Goal: Information Seeking & Learning: Learn about a topic

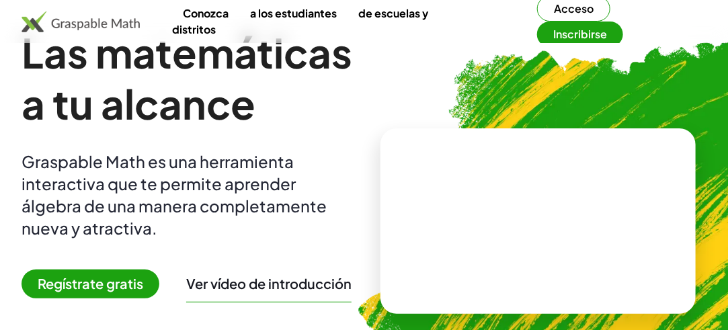
scroll to position [67, 0]
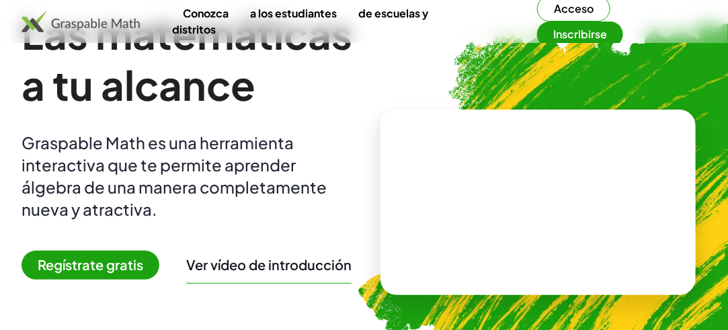
click at [111, 268] on font "Regístrate gratis" at bounding box center [90, 264] width 105 height 17
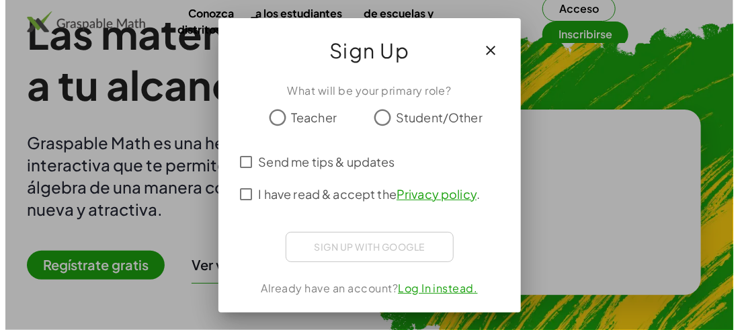
scroll to position [0, 0]
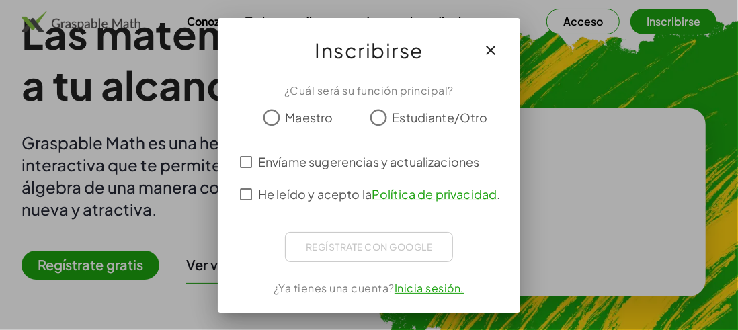
click at [372, 120] on div "Maestro Estudiante/Otro" at bounding box center [369, 117] width 270 height 27
click at [415, 291] on font "Inicia sesión." at bounding box center [429, 288] width 70 height 14
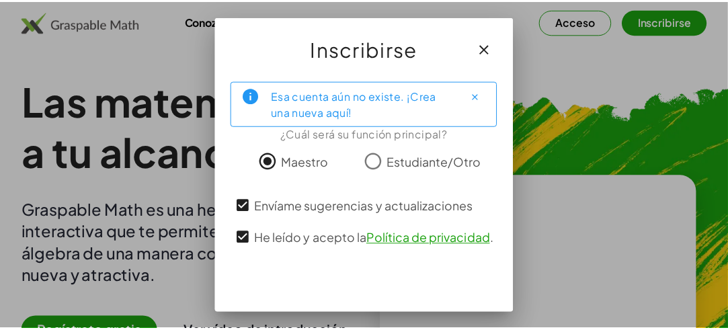
scroll to position [46, 0]
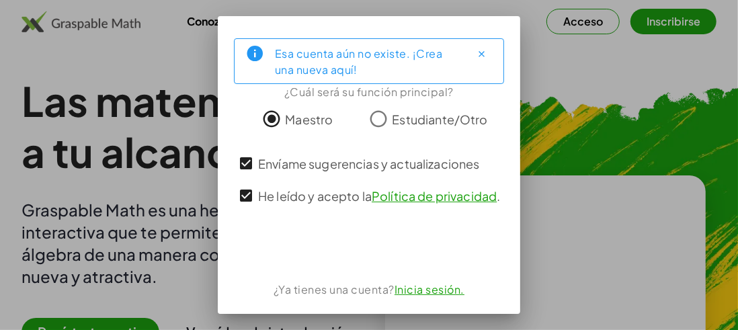
click at [413, 296] on font "Inicia sesión." at bounding box center [429, 289] width 70 height 14
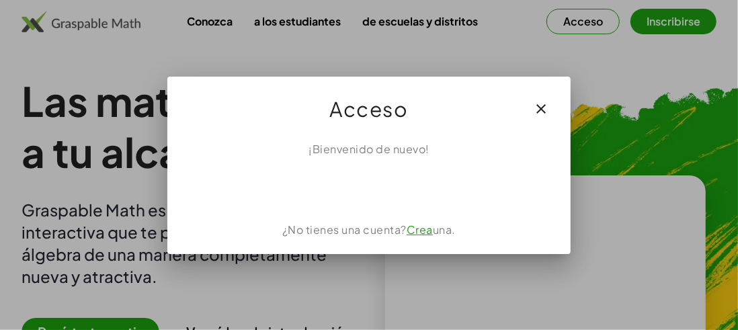
click at [542, 108] on icon "button" at bounding box center [541, 109] width 16 height 16
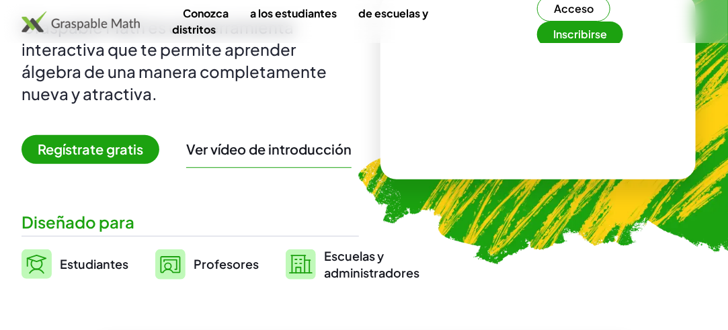
scroll to position [202, 0]
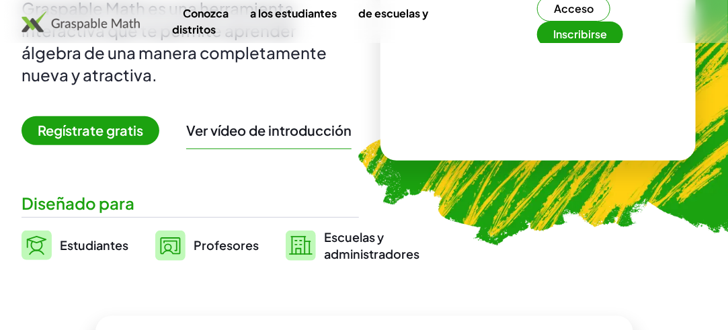
click at [583, 6] on font "Acceso" at bounding box center [574, 8] width 40 height 14
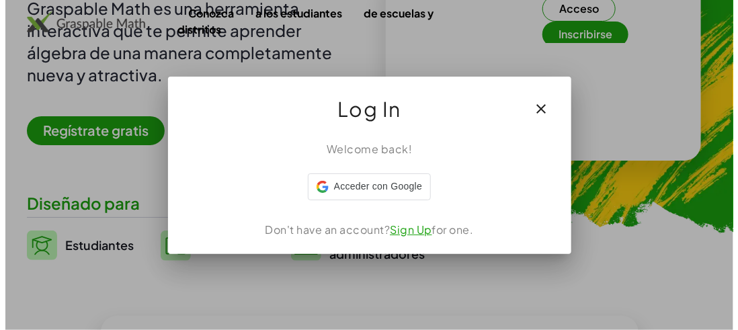
scroll to position [0, 0]
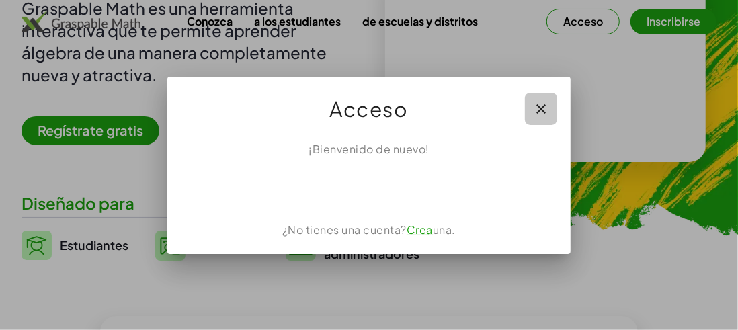
click at [552, 110] on button "button" at bounding box center [541, 109] width 32 height 32
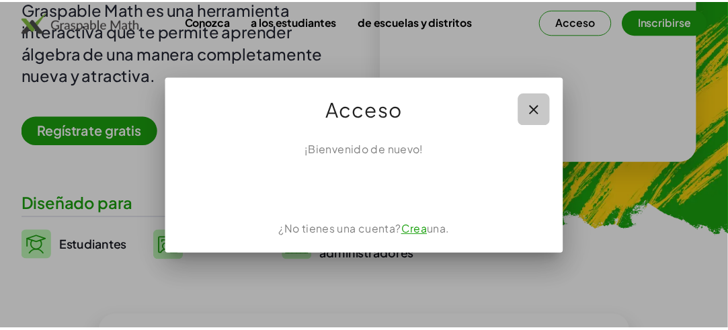
scroll to position [202, 0]
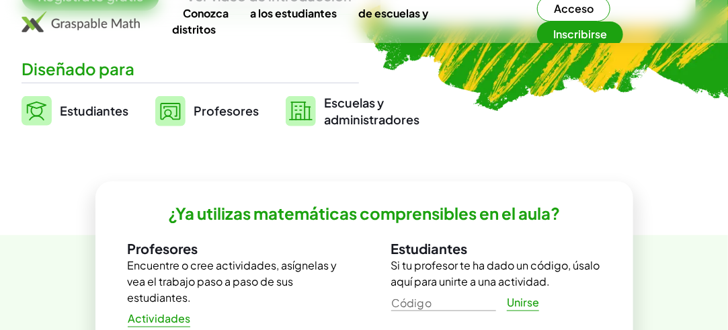
scroll to position [403, 0]
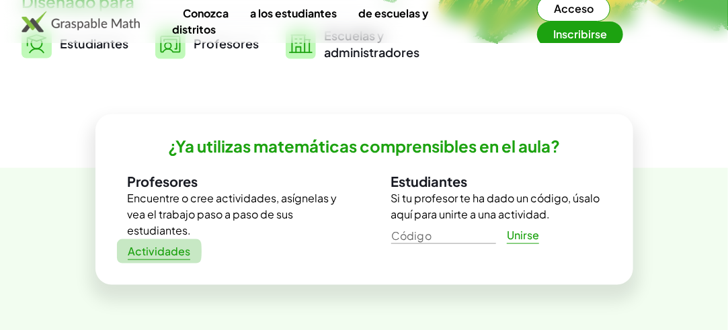
click at [157, 253] on font "Actividades" at bounding box center [159, 251] width 62 height 14
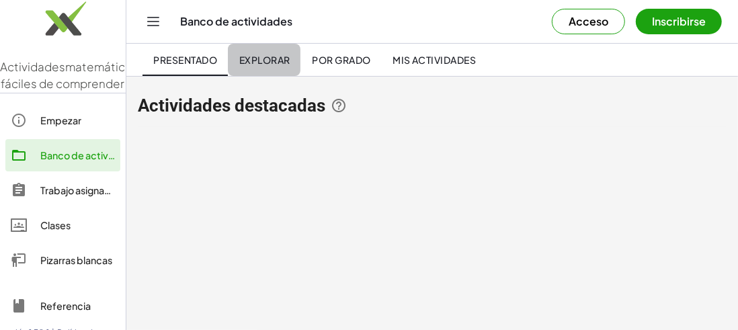
click at [279, 62] on font "Explorar" at bounding box center [264, 60] width 51 height 12
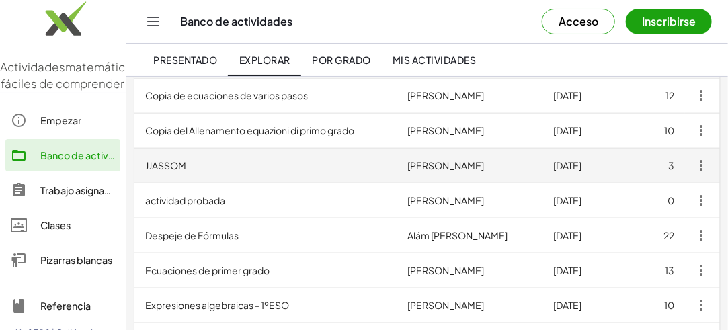
scroll to position [470, 0]
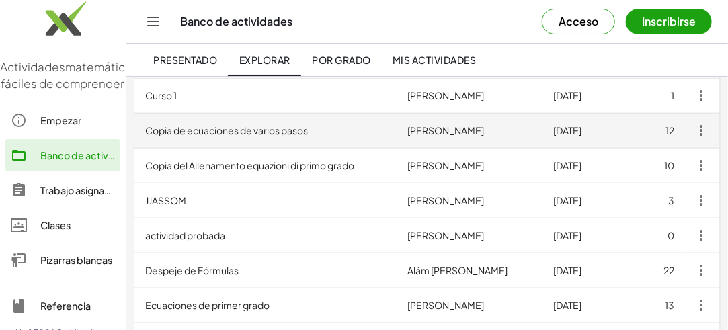
click at [296, 125] on font "Copia de ecuaciones de varios pasos" at bounding box center [226, 131] width 163 height 12
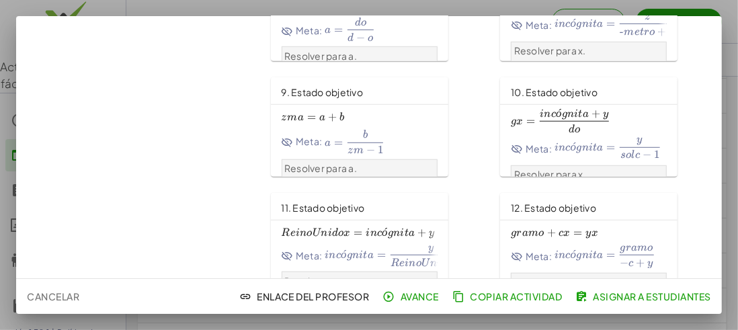
scroll to position [471, 0]
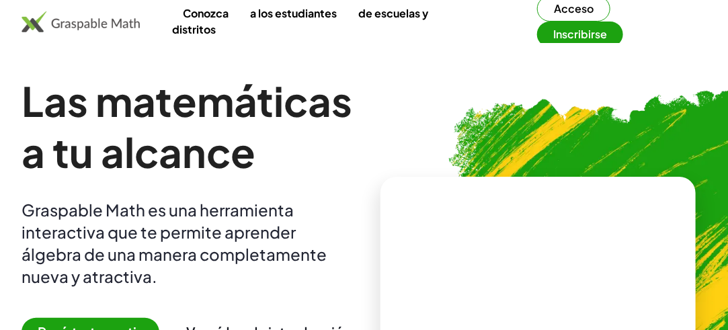
click at [581, 5] on font "Acceso" at bounding box center [574, 8] width 40 height 14
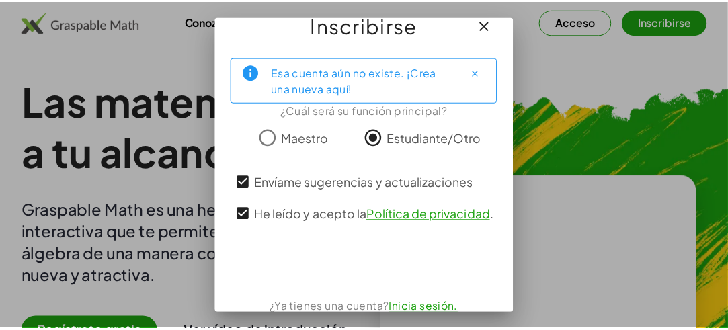
scroll to position [46, 0]
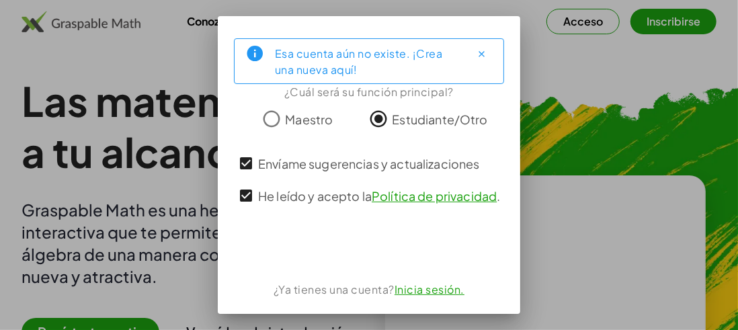
click at [421, 294] on font "Inicia sesión." at bounding box center [429, 289] width 70 height 14
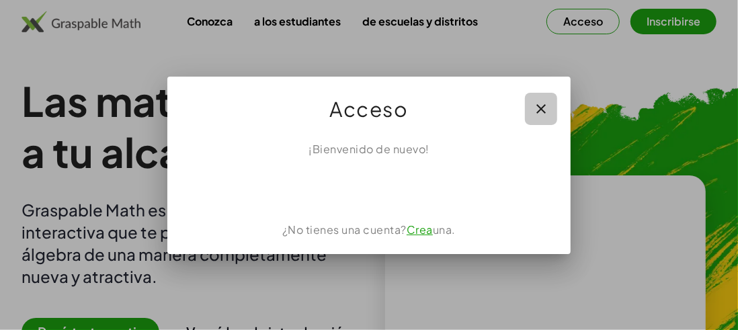
click at [550, 104] on button "button" at bounding box center [541, 109] width 32 height 32
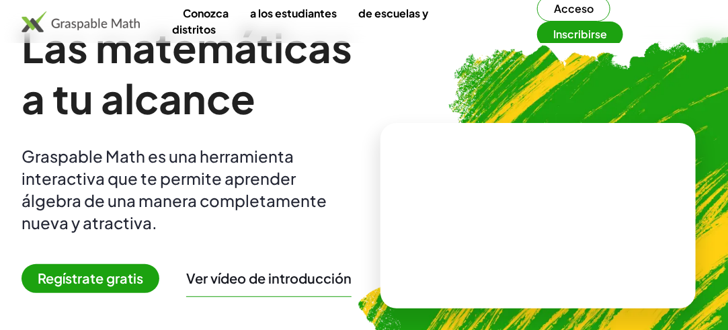
scroll to position [0, 0]
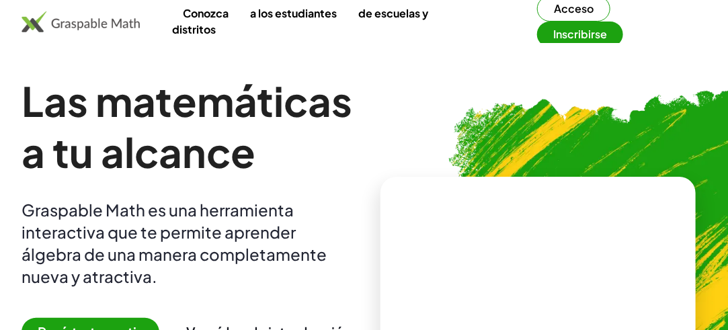
click at [111, 24] on img at bounding box center [81, 22] width 118 height 22
click at [109, 21] on img at bounding box center [81, 22] width 118 height 22
click at [144, 22] on div "Conozca a los estudiantes de escuelas y distritos Acceso Inscribirse" at bounding box center [364, 21] width 728 height 51
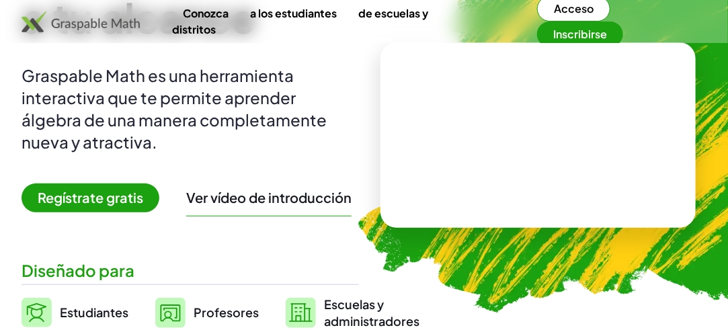
click at [499, 144] on video at bounding box center [538, 135] width 202 height 101
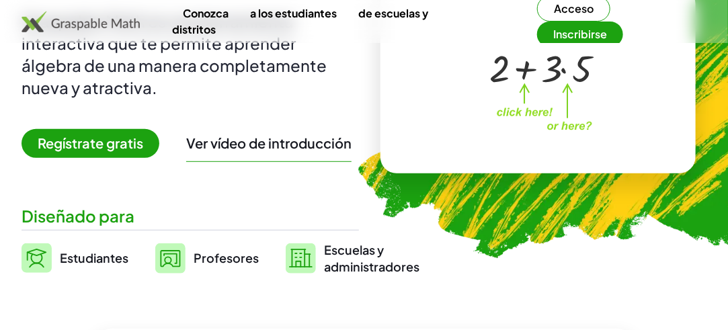
scroll to position [269, 0]
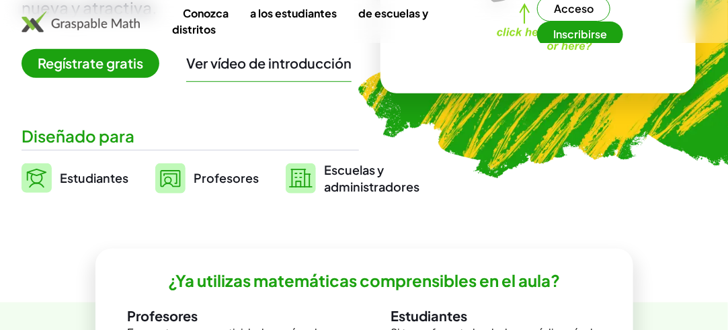
click at [468, 63] on div "+ 2 + · 3 · 5 ×" at bounding box center [537, 0] width 235 height 134
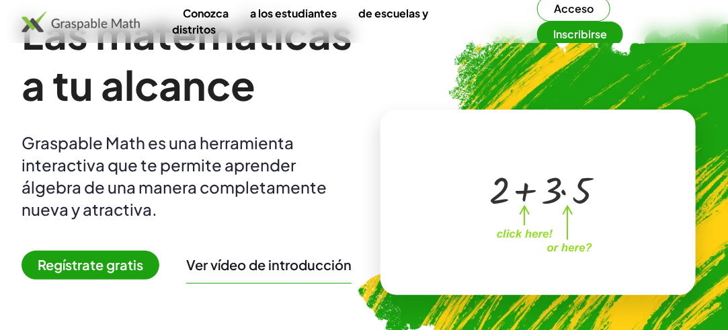
scroll to position [0, 0]
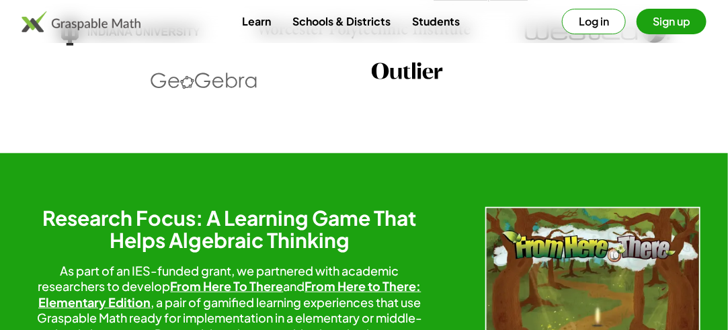
scroll to position [2016, 0]
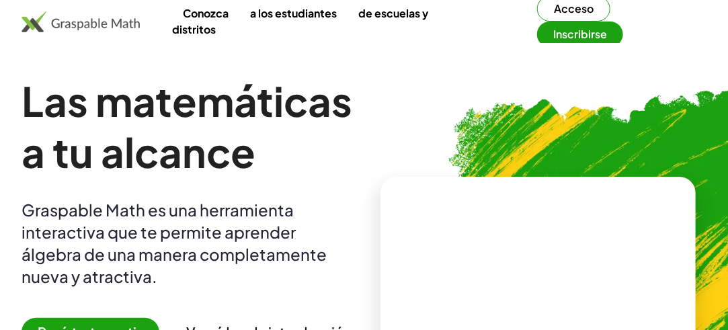
scroll to position [67, 0]
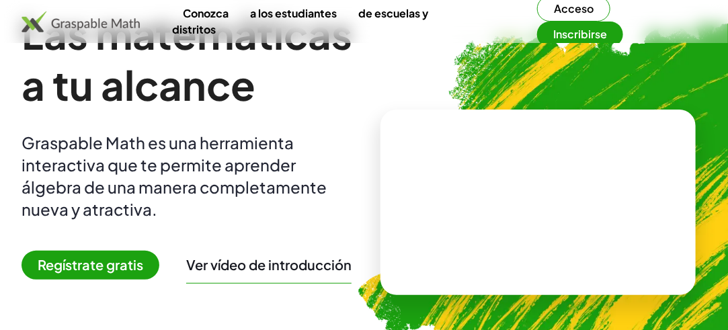
click at [114, 261] on font "Regístrate gratis" at bounding box center [90, 264] width 105 height 17
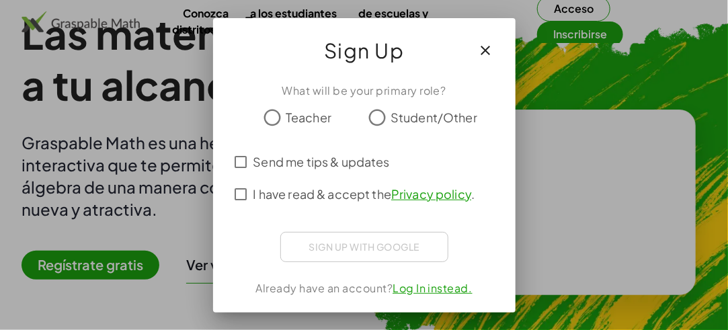
scroll to position [0, 0]
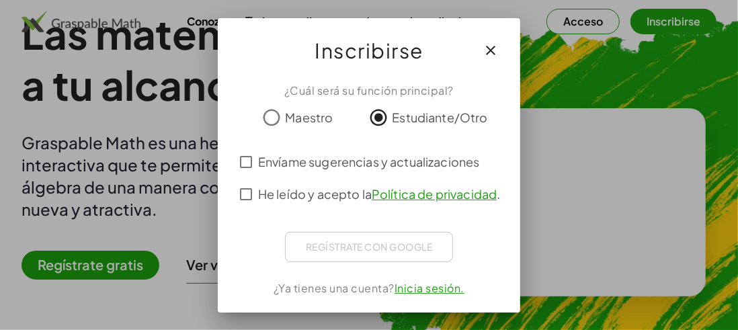
click at [418, 289] on font "Inicia sesión." at bounding box center [429, 288] width 70 height 14
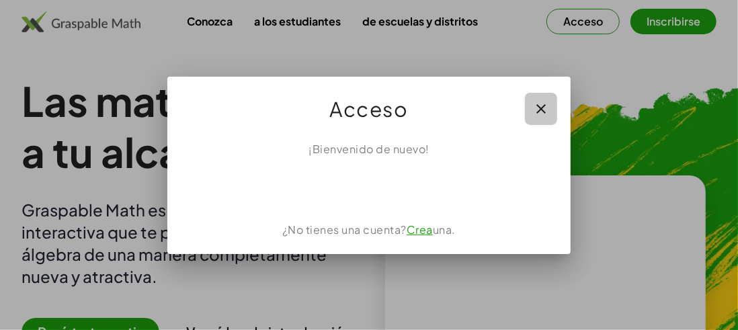
click at [545, 101] on icon "button" at bounding box center [541, 109] width 16 height 16
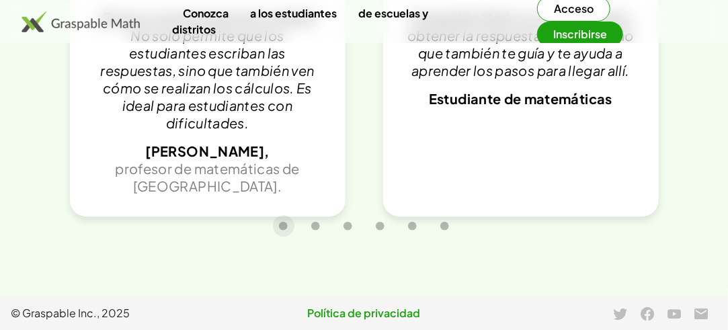
scroll to position [3036, 0]
click at [315, 225] on icon "Diapositiva 2 de 6 del carrusel" at bounding box center [315, 226] width 10 height 10
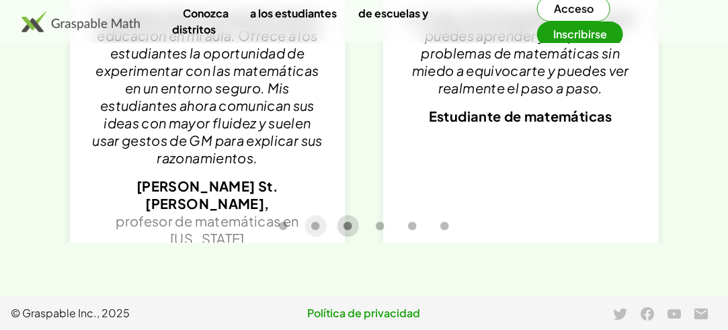
click at [347, 227] on icon "Diapositiva 3 de 6 del carrusel" at bounding box center [348, 226] width 10 height 10
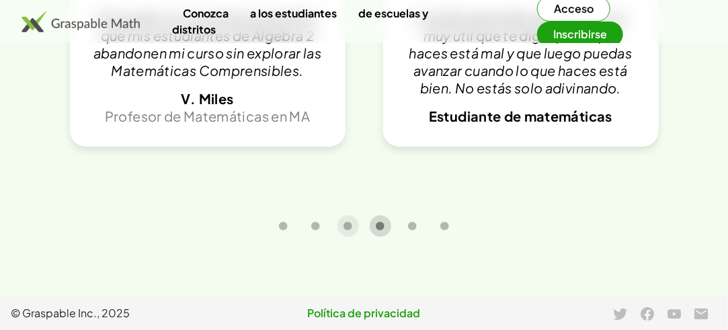
click at [384, 227] on icon "Diapositiva 4 de 6 del carrusel" at bounding box center [380, 226] width 10 height 10
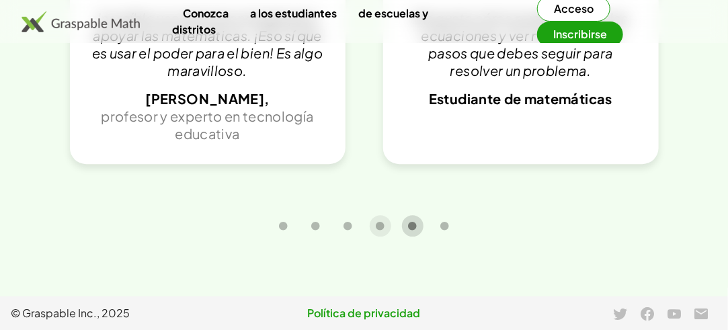
click at [405, 227] on button "Diapositiva 5 de 6 del carrusel" at bounding box center [413, 226] width 22 height 22
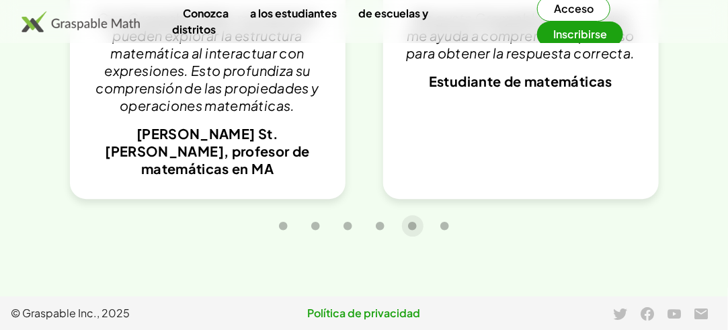
click at [423, 229] on div at bounding box center [364, 226] width 685 height 34
click at [285, 223] on icon "Diapositiva 1 de 6 del carrusel" at bounding box center [283, 226] width 10 height 10
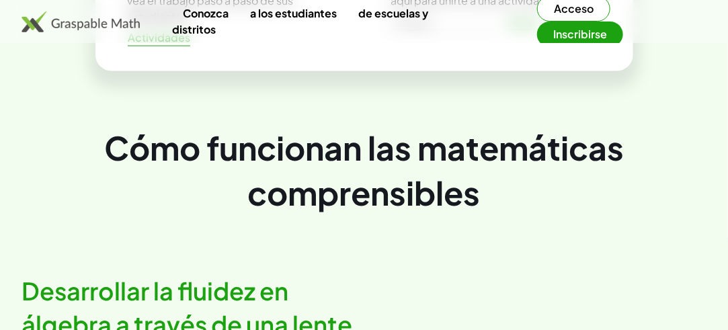
scroll to position [617, 0]
click at [121, 19] on img at bounding box center [81, 22] width 118 height 22
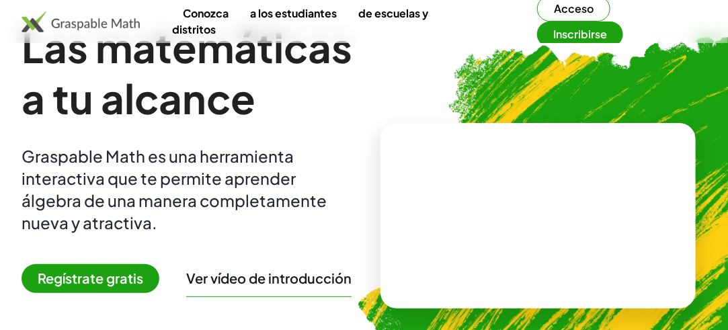
scroll to position [79, 0]
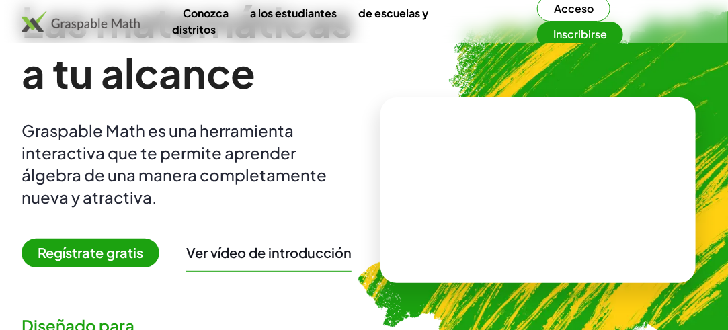
click at [249, 248] on font "Ver vídeo de introducción" at bounding box center [268, 252] width 165 height 17
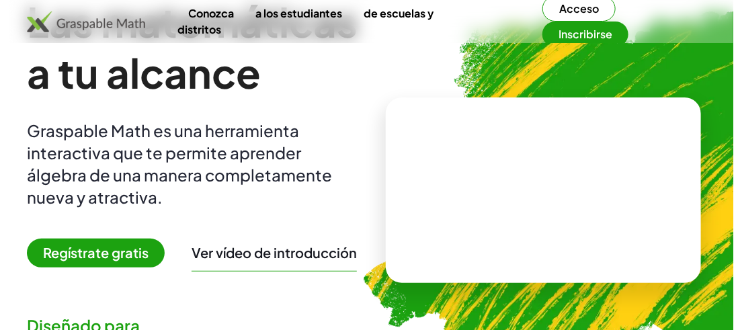
scroll to position [0, 0]
